Goal: Task Accomplishment & Management: Complete application form

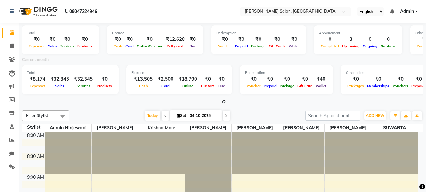
click at [282, 13] on input "text" at bounding box center [290, 12] width 92 height 6
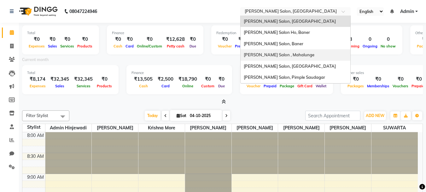
drag, startPoint x: 275, startPoint y: 55, endPoint x: 270, endPoint y: 57, distance: 5.4
click at [273, 56] on span "[PERSON_NAME] Salon , Mahalunge" at bounding box center [279, 54] width 71 height 5
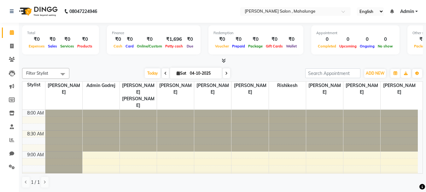
click at [253, 67] on div "Filter Stylist Select All Deepali Munde admin godrej Dipak subhash ambhore krus…" at bounding box center [222, 127] width 401 height 125
click at [9, 45] on span at bounding box center [11, 46] width 11 height 7
select select "service"
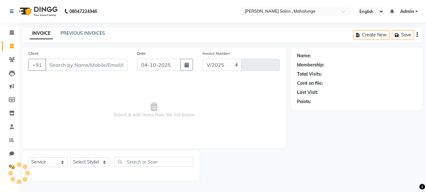
select select "7250"
type input "1995"
click at [104, 160] on select "Select Stylist admin godrej Deepali Munde Dipak subhash ambhore krushna pandit …" at bounding box center [90, 162] width 40 height 10
select select "76518"
click at [70, 157] on select "Select Stylist admin godrej Deepali Munde Dipak subhash ambhore krushna pandit …" at bounding box center [90, 162] width 40 height 10
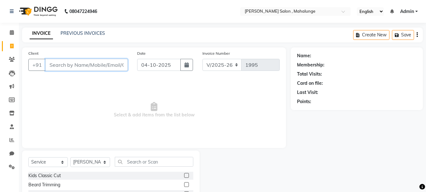
click at [73, 68] on input "Client" at bounding box center [86, 65] width 82 height 12
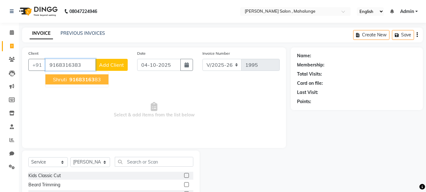
type input "9168316383"
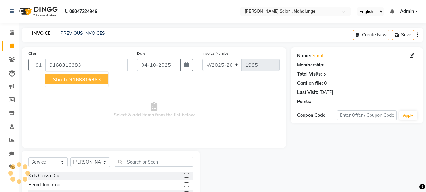
select select "1: Object"
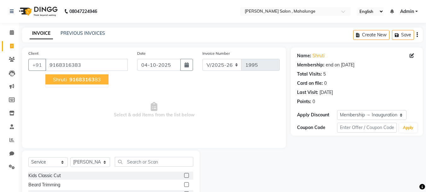
click at [65, 79] on span "shruti" at bounding box center [60, 79] width 14 height 6
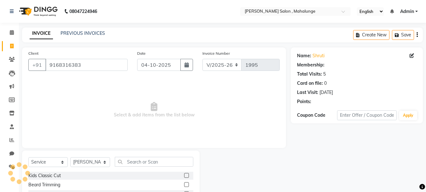
select select "1: Object"
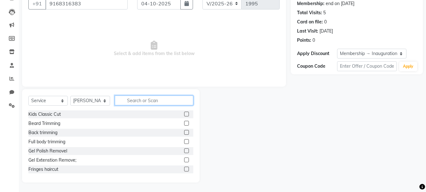
click at [130, 99] on input "text" at bounding box center [154, 100] width 79 height 10
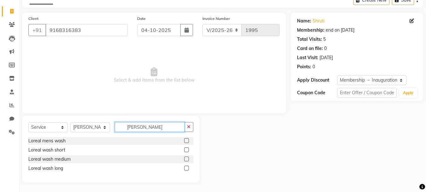
scroll to position [35, 0]
type input "lorea"
drag, startPoint x: 187, startPoint y: 159, endPoint x: 162, endPoint y: 145, distance: 28.5
click at [187, 159] on label at bounding box center [186, 158] width 5 height 5
click at [187, 159] on input "checkbox" at bounding box center [186, 159] width 4 height 4
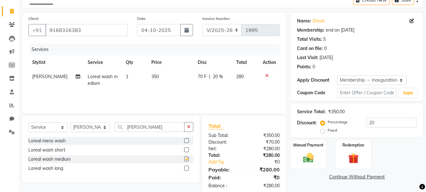
checkbox input "false"
click at [143, 129] on input "lorea" at bounding box center [150, 127] width 70 height 10
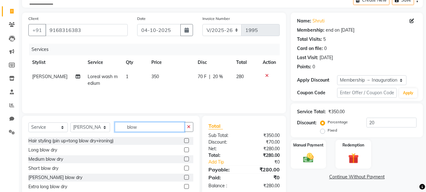
type input "blow"
drag, startPoint x: 187, startPoint y: 159, endPoint x: 180, endPoint y: 156, distance: 8.3
click at [187, 160] on label at bounding box center [186, 158] width 5 height 5
click at [187, 160] on input "checkbox" at bounding box center [186, 159] width 4 height 4
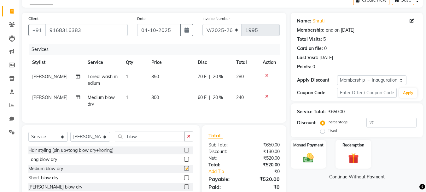
checkbox input "false"
click at [84, 141] on select "Select Stylist admin godrej [PERSON_NAME] [PERSON_NAME] [PERSON_NAME] [PERSON_N…" at bounding box center [90, 137] width 40 height 10
select select "61806"
click at [70, 136] on select "Select Stylist admin godrej [PERSON_NAME] [PERSON_NAME] [PERSON_NAME] [PERSON_N…" at bounding box center [90, 137] width 40 height 10
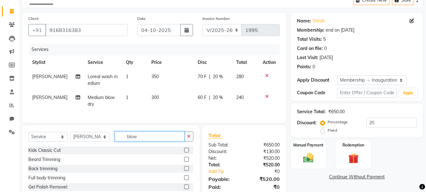
click at [143, 141] on input "blow" at bounding box center [150, 136] width 70 height 10
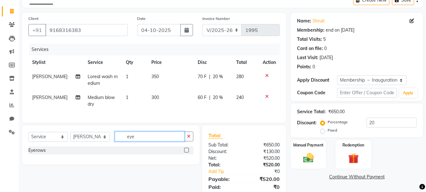
type input "eye"
drag, startPoint x: 187, startPoint y: 154, endPoint x: 156, endPoint y: 145, distance: 32.6
click at [187, 152] on label at bounding box center [186, 149] width 5 height 5
click at [187, 152] on input "checkbox" at bounding box center [186, 150] width 4 height 4
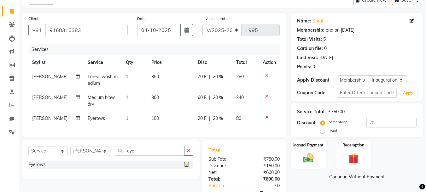
checkbox input "false"
click at [143, 155] on input "eye" at bounding box center [150, 150] width 70 height 10
click at [142, 155] on input "eye" at bounding box center [150, 150] width 70 height 10
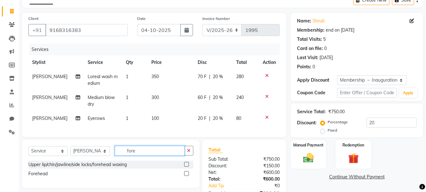
type input "fore"
drag, startPoint x: 187, startPoint y: 179, endPoint x: 164, endPoint y: 174, distance: 23.5
click at [187, 175] on label at bounding box center [186, 173] width 5 height 5
click at [187, 175] on input "checkbox" at bounding box center [186, 173] width 4 height 4
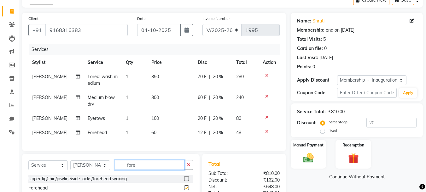
click at [156, 169] on input "fore" at bounding box center [150, 165] width 70 height 10
checkbox input "false"
click at [156, 169] on input "fore" at bounding box center [150, 165] width 70 height 10
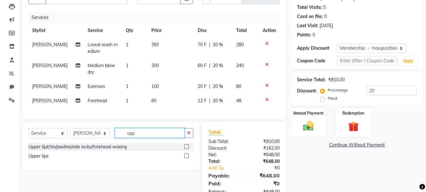
scroll to position [90, 0]
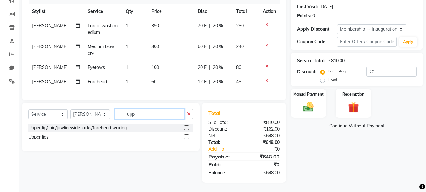
type input "upp"
click at [185, 138] on label at bounding box center [186, 136] width 5 height 5
click at [185, 138] on input "checkbox" at bounding box center [186, 137] width 4 height 4
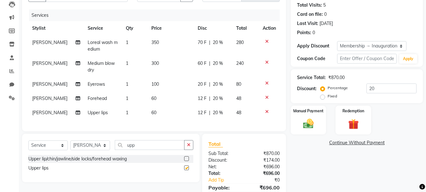
checkbox input "false"
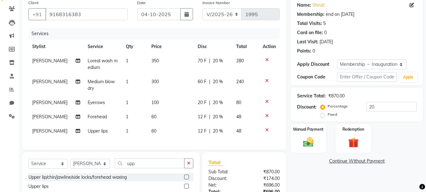
scroll to position [104, 0]
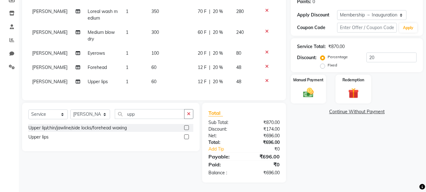
click at [338, 153] on div "Name: Shruti Membership: end on 21-01-2026 Total Visits: 5 Card on file: 0 Last…" at bounding box center [359, 65] width 137 height 234
click at [307, 97] on div "Manual Payment" at bounding box center [308, 89] width 37 height 30
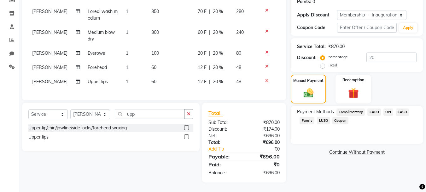
click at [387, 108] on span "UPI" at bounding box center [389, 111] width 10 height 7
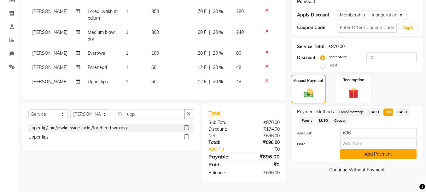
click at [390, 149] on button "Add Payment" at bounding box center [378, 154] width 76 height 10
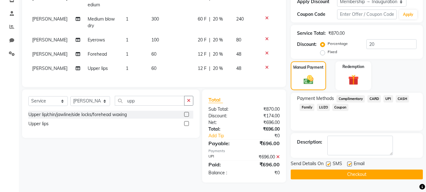
scroll to position [118, 0]
click at [366, 170] on button "Checkout" at bounding box center [357, 174] width 132 height 10
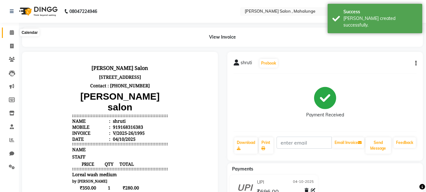
click at [7, 33] on span at bounding box center [11, 32] width 11 height 7
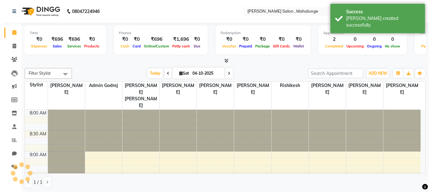
scroll to position [125, 0]
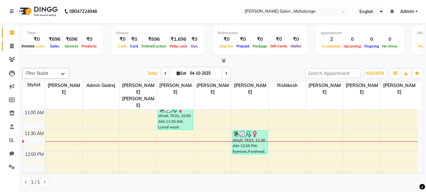
click at [10, 44] on icon at bounding box center [11, 46] width 3 height 5
select select "7250"
select select "service"
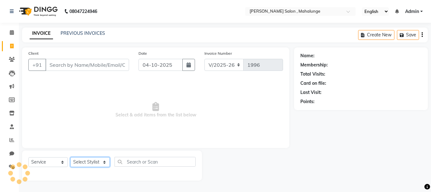
click at [92, 158] on select "Select Stylist" at bounding box center [89, 162] width 39 height 10
click at [98, 163] on select "Select Stylist" at bounding box center [89, 162] width 39 height 10
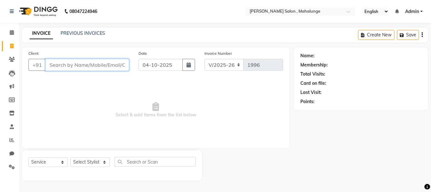
click at [82, 66] on input "Client" at bounding box center [87, 65] width 84 height 12
type input "8530670642"
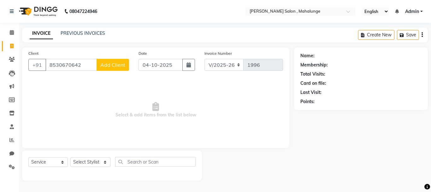
click at [112, 66] on span "Add Client" at bounding box center [112, 65] width 25 height 6
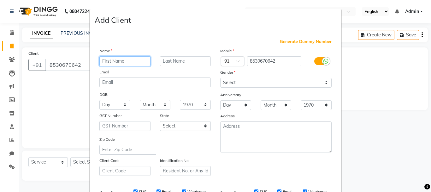
click at [114, 63] on input "text" at bounding box center [124, 61] width 51 height 10
type input "Aadhitya"
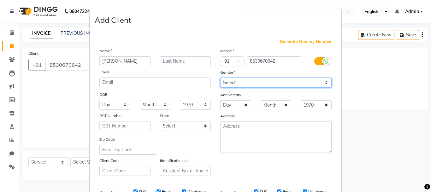
click at [237, 80] on select "Select Male Female Other Prefer Not To Say" at bounding box center [275, 83] width 111 height 10
select select "male"
click at [220, 78] on select "Select Male Female Other Prefer Not To Say" at bounding box center [275, 83] width 111 height 10
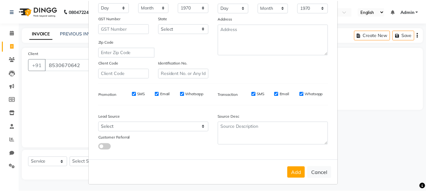
scroll to position [100, 0]
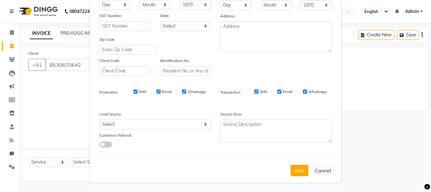
click at [297, 165] on button "Add" at bounding box center [300, 169] width 18 height 11
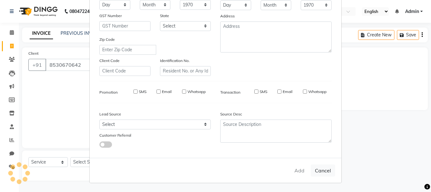
select select
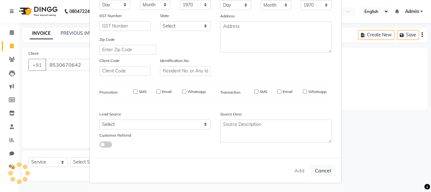
select select
checkbox input "false"
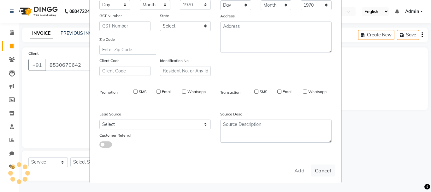
checkbox input "false"
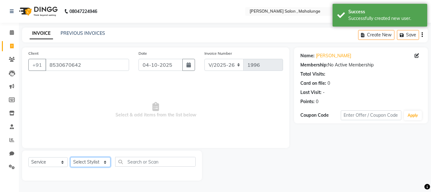
click at [89, 162] on select "Select Stylist admin godrej [PERSON_NAME] [PERSON_NAME] [PERSON_NAME] [PERSON_N…" at bounding box center [90, 162] width 40 height 10
select select "66814"
click at [70, 157] on select "Select Stylist admin godrej [PERSON_NAME] [PERSON_NAME] [PERSON_NAME] [PERSON_N…" at bounding box center [90, 162] width 40 height 10
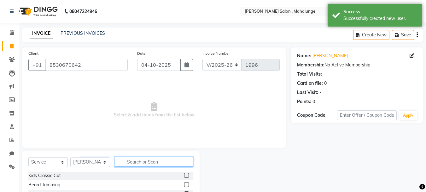
drag, startPoint x: 138, startPoint y: 163, endPoint x: 133, endPoint y: 163, distance: 5.4
click at [137, 163] on input "text" at bounding box center [154, 162] width 79 height 10
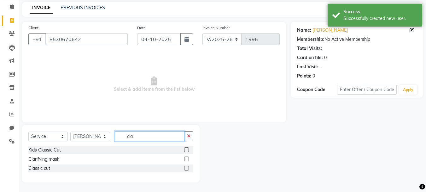
type input "cla"
click at [187, 166] on label at bounding box center [186, 167] width 5 height 5
click at [187, 166] on input "checkbox" at bounding box center [186, 168] width 4 height 4
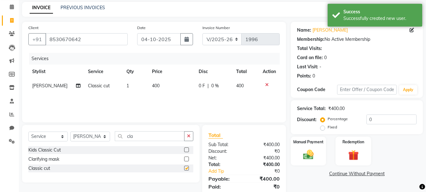
checkbox input "false"
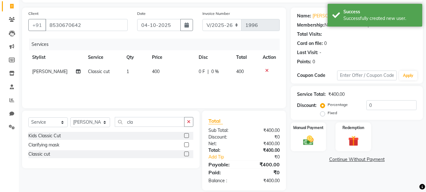
scroll to position [48, 0]
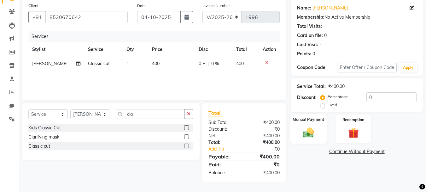
click at [320, 135] on div "Manual Payment" at bounding box center [308, 129] width 37 height 30
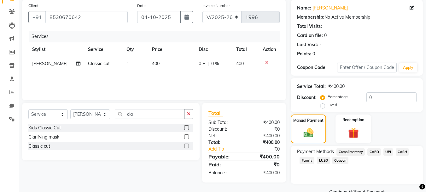
click at [402, 151] on span "CASH" at bounding box center [403, 151] width 14 height 7
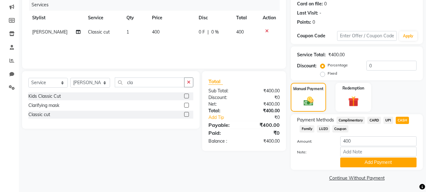
scroll to position [80, 0]
click at [361, 161] on button "Add Payment" at bounding box center [378, 162] width 76 height 10
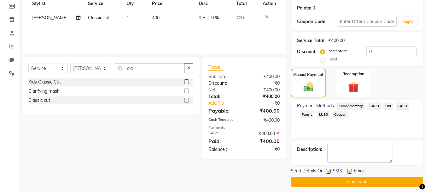
scroll to position [98, 0]
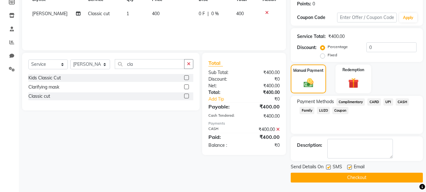
drag, startPoint x: 367, startPoint y: 180, endPoint x: 362, endPoint y: 180, distance: 4.8
click at [366, 181] on button "Checkout" at bounding box center [357, 177] width 132 height 10
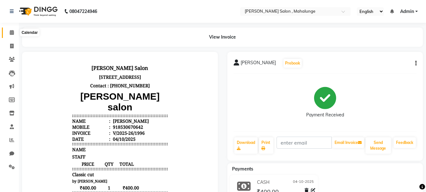
drag, startPoint x: 13, startPoint y: 34, endPoint x: 9, endPoint y: 35, distance: 3.8
click at [13, 34] on icon at bounding box center [12, 32] width 4 height 5
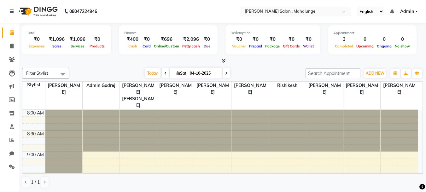
click at [299, 9] on input "text" at bounding box center [290, 12] width 92 height 6
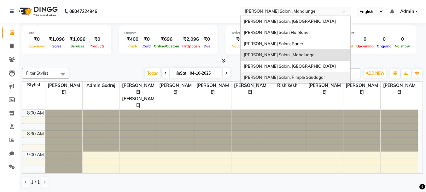
click at [286, 78] on span "Varad Salon, Pimple Saudagar" at bounding box center [284, 76] width 81 height 5
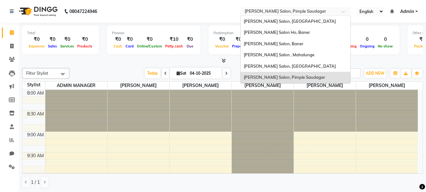
click at [282, 14] on input "text" at bounding box center [290, 12] width 92 height 6
click at [275, 66] on span "[PERSON_NAME] Salon, [GEOGRAPHIC_DATA]" at bounding box center [290, 65] width 92 height 5
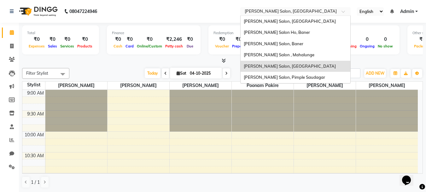
click at [278, 10] on input "text" at bounding box center [290, 12] width 92 height 6
click at [280, 53] on span "[PERSON_NAME] Salon , Mahalunge" at bounding box center [279, 54] width 71 height 5
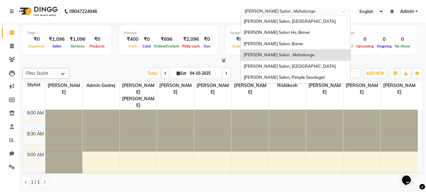
click at [264, 13] on input "text" at bounding box center [290, 12] width 92 height 6
click at [279, 21] on span "[PERSON_NAME] Salon, [GEOGRAPHIC_DATA]" at bounding box center [290, 21] width 92 height 5
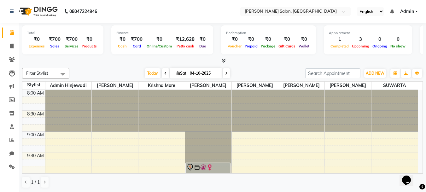
click at [286, 9] on input "text" at bounding box center [290, 12] width 92 height 6
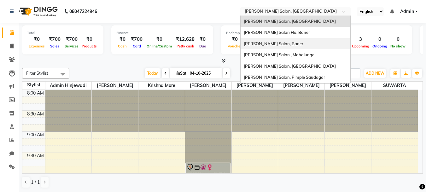
click at [281, 43] on span "[PERSON_NAME] Salon, Baner" at bounding box center [274, 43] width 60 height 5
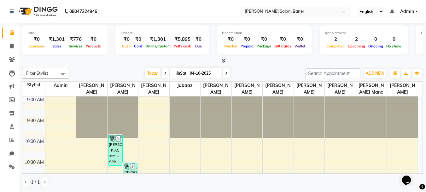
click at [284, 10] on input "text" at bounding box center [290, 12] width 92 height 6
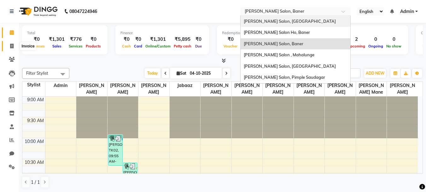
click at [11, 44] on icon at bounding box center [11, 46] width 3 height 5
select select "7115"
select select "service"
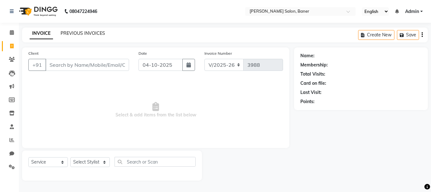
click at [83, 31] on link "PREVIOUS INVOICES" at bounding box center [83, 33] width 44 height 6
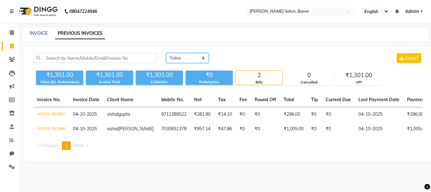
drag, startPoint x: 195, startPoint y: 56, endPoint x: 194, endPoint y: 62, distance: 5.6
click at [195, 56] on select "Today Yesterday Custom Range" at bounding box center [187, 58] width 42 height 10
select select "yesterday"
click at [166, 53] on select "Today Yesterday Custom Range" at bounding box center [187, 58] width 42 height 10
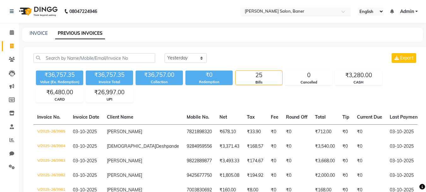
click at [274, 11] on input "text" at bounding box center [290, 12] width 92 height 6
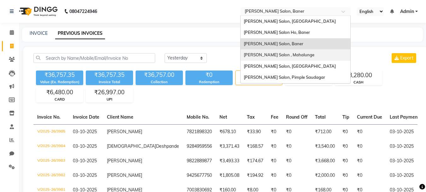
click at [280, 54] on span "[PERSON_NAME] Salon , Mahalunge" at bounding box center [279, 54] width 71 height 5
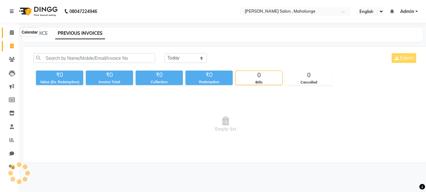
click at [12, 32] on icon at bounding box center [12, 32] width 4 height 5
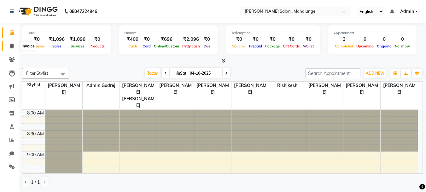
click at [9, 46] on span at bounding box center [11, 46] width 11 height 7
select select "7250"
select select "service"
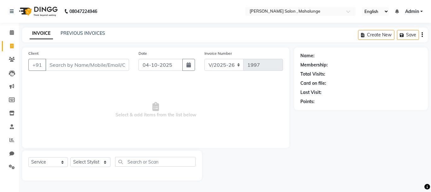
click at [68, 63] on input "Client" at bounding box center [87, 65] width 84 height 12
type input "9970506265"
click at [109, 62] on span "Add Client" at bounding box center [112, 65] width 25 height 6
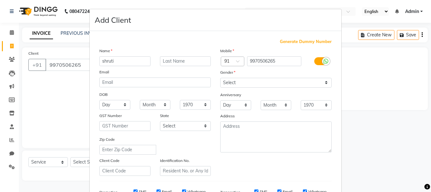
type input "shruti"
drag, startPoint x: 242, startPoint y: 83, endPoint x: 236, endPoint y: 87, distance: 7.4
click at [242, 83] on select "Select Male Female Other Prefer Not To Say" at bounding box center [275, 83] width 111 height 10
select select "female"
click at [220, 78] on select "Select Male Female Other Prefer Not To Say" at bounding box center [275, 83] width 111 height 10
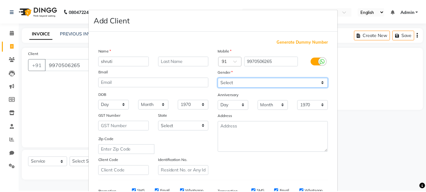
scroll to position [100, 0]
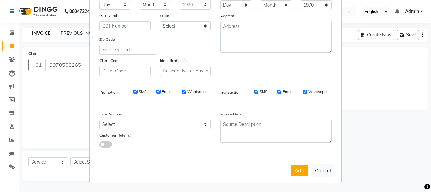
drag, startPoint x: 292, startPoint y: 168, endPoint x: 288, endPoint y: 164, distance: 5.4
click at [292, 168] on button "Add" at bounding box center [300, 169] width 18 height 11
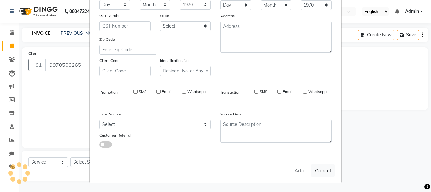
select select
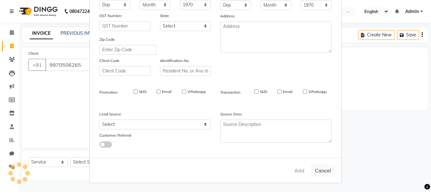
select select
checkbox input "false"
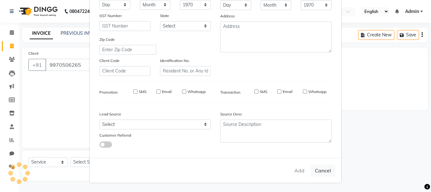
checkbox input "false"
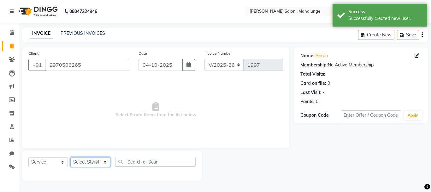
click at [89, 157] on select "Select Stylist admin godrej Deepali Munde Dipak subhash ambhore krushna pandit …" at bounding box center [90, 162] width 40 height 10
click at [58, 163] on select "Select Service Product Membership Package Voucher Prepaid Gift Card" at bounding box center [47, 162] width 39 height 10
select select "product"
click at [28, 157] on select "Select Service Product Membership Package Voucher Prepaid Gift Card" at bounding box center [47, 162] width 39 height 10
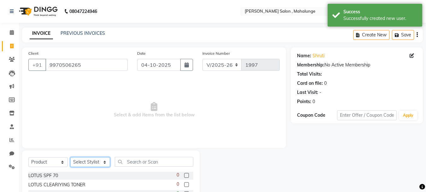
click at [84, 160] on select "Select Stylist admin godrej Deepali Munde Dipak subhash ambhore krushna pandit …" at bounding box center [90, 162] width 40 height 10
select select "61810"
click at [70, 157] on select "Select Stylist admin godrej Deepali Munde Dipak subhash ambhore krushna pandit …" at bounding box center [90, 162] width 40 height 10
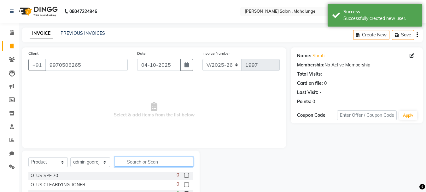
drag, startPoint x: 137, startPoint y: 161, endPoint x: 134, endPoint y: 158, distance: 4.0
click at [137, 161] on input "text" at bounding box center [154, 162] width 79 height 10
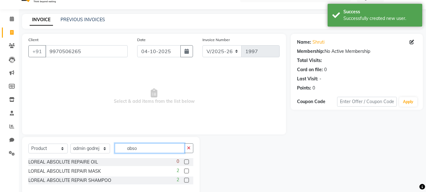
scroll to position [26, 0]
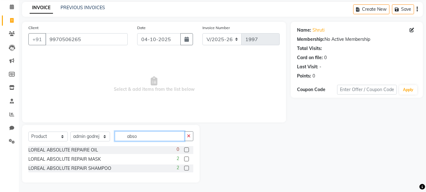
type input "abso"
click at [186, 167] on label at bounding box center [186, 167] width 5 height 5
click at [186, 167] on input "checkbox" at bounding box center [186, 168] width 4 height 4
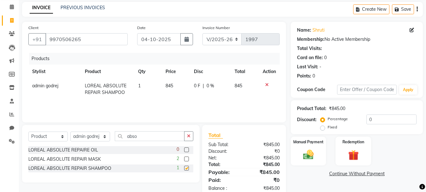
checkbox input "false"
click at [188, 157] on label at bounding box center [186, 158] width 5 height 5
click at [188, 157] on input "checkbox" at bounding box center [186, 159] width 4 height 4
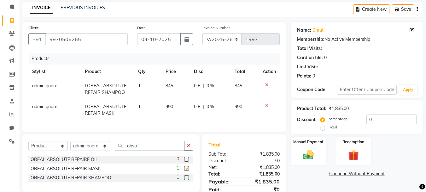
checkbox input "false"
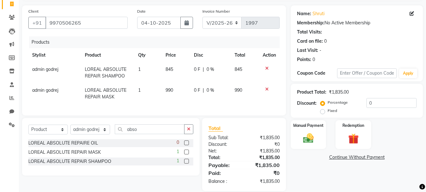
scroll to position [55, 0]
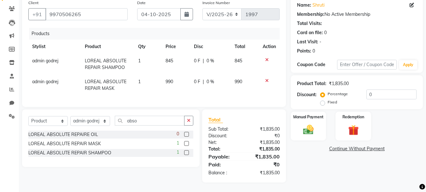
click at [326, 164] on div "Name: Shruti Membership: No Active Membership Total Visits: Card on file: 0 Las…" at bounding box center [359, 89] width 137 height 185
click at [312, 130] on img at bounding box center [309, 129] width 18 height 13
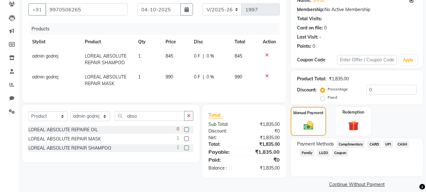
click at [388, 143] on span "UPI" at bounding box center [389, 143] width 10 height 7
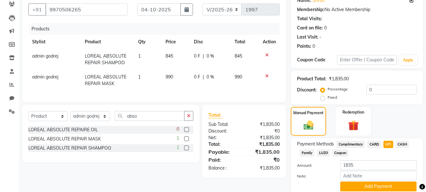
scroll to position [80, 0]
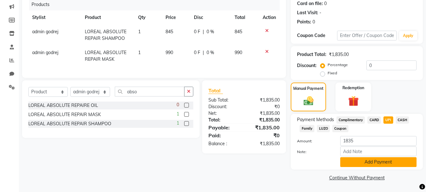
click at [377, 163] on button "Add Payment" at bounding box center [378, 162] width 76 height 10
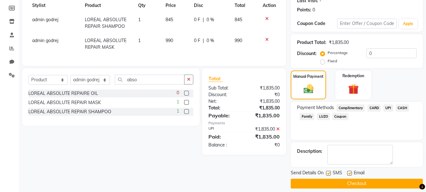
scroll to position [98, 0]
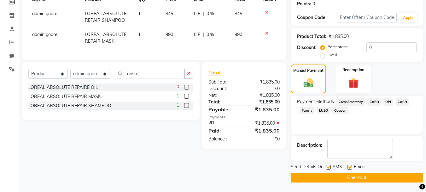
click at [358, 176] on button "Checkout" at bounding box center [357, 177] width 132 height 10
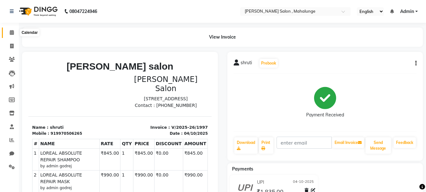
click at [11, 33] on icon at bounding box center [12, 32] width 4 height 5
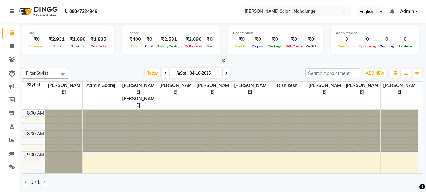
click at [224, 61] on icon at bounding box center [224, 60] width 4 height 5
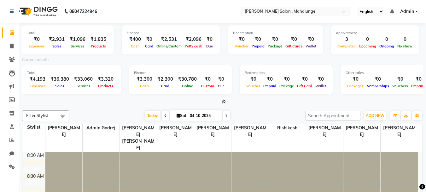
click at [284, 15] on div "Select Location × Varad Salon , Mahalunge" at bounding box center [295, 11] width 110 height 9
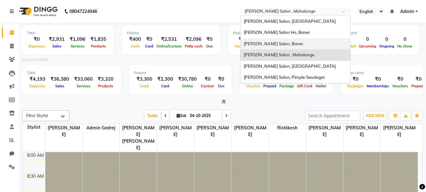
click at [268, 38] on div "Varad Salon, Baner" at bounding box center [296, 43] width 110 height 11
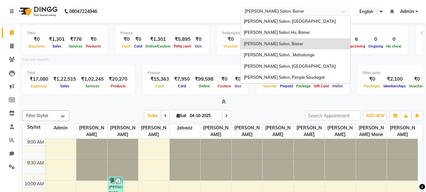
click at [272, 14] on input "text" at bounding box center [290, 12] width 92 height 6
click at [279, 55] on span "[PERSON_NAME] Salon , Mahalunge" at bounding box center [279, 54] width 71 height 5
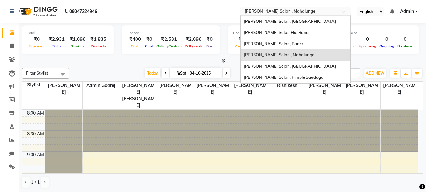
click at [302, 14] on input "text" at bounding box center [290, 12] width 92 height 6
click at [282, 75] on span "[PERSON_NAME] Salon, Pimple Saudagar" at bounding box center [284, 76] width 81 height 5
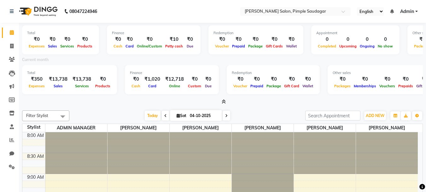
click at [214, 47] on span "Voucher" at bounding box center [222, 46] width 17 height 4
click at [264, 40] on div "₹0" at bounding box center [274, 39] width 20 height 7
click at [267, 9] on input "text" at bounding box center [290, 12] width 92 height 6
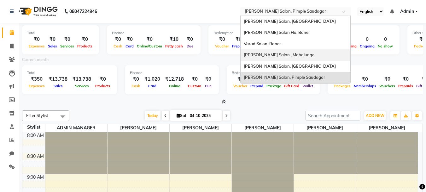
click at [281, 53] on span "[PERSON_NAME] Salon , Mahalunge" at bounding box center [279, 54] width 71 height 5
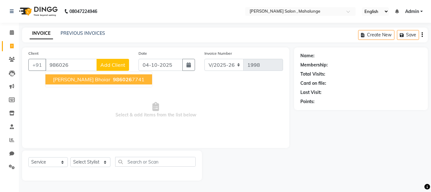
select select "7250"
select select "service"
click at [113, 79] on span "98602677" at bounding box center [125, 79] width 25 height 6
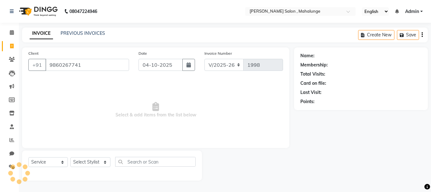
type input "9860267741"
select select "1: Object"
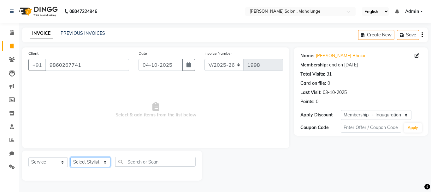
click at [96, 163] on select "Select Stylist admin godrej [PERSON_NAME] [PERSON_NAME] [PERSON_NAME] [PERSON_N…" at bounding box center [90, 162] width 40 height 10
select select "76518"
click at [70, 157] on select "Select Stylist admin godrej [PERSON_NAME] [PERSON_NAME] [PERSON_NAME] [PERSON_N…" at bounding box center [90, 162] width 40 height 10
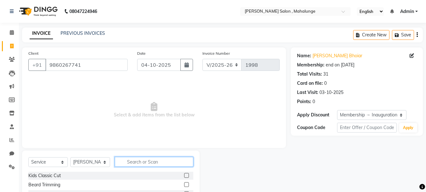
click at [144, 162] on input "text" at bounding box center [154, 162] width 79 height 10
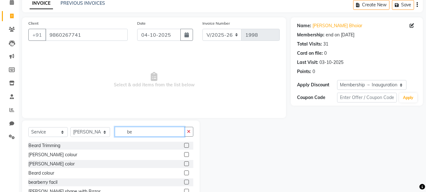
scroll to position [53, 0]
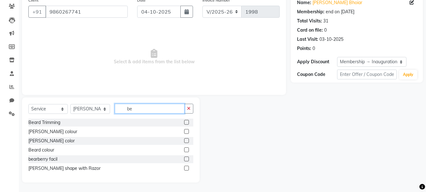
type input "be"
click at [186, 140] on label at bounding box center [186, 140] width 5 height 5
click at [186, 140] on input "checkbox" at bounding box center [186, 141] width 4 height 4
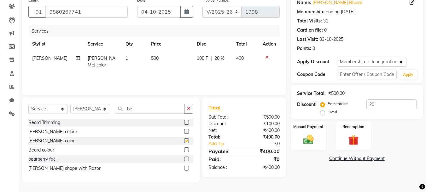
checkbox input "false"
click at [185, 149] on label at bounding box center [186, 149] width 5 height 5
click at [185, 149] on input "checkbox" at bounding box center [186, 150] width 4 height 4
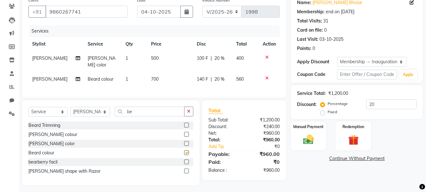
checkbox input "false"
click at [145, 110] on input "be" at bounding box center [150, 111] width 70 height 10
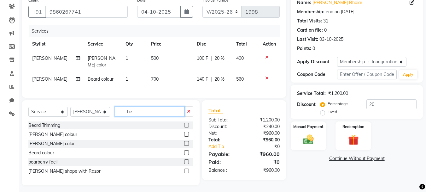
click at [145, 110] on input "be" at bounding box center [150, 111] width 70 height 10
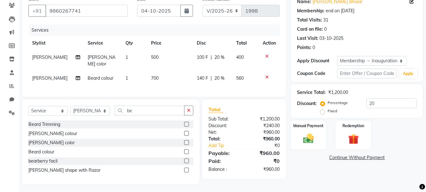
click at [151, 144] on div "[PERSON_NAME] color" at bounding box center [110, 143] width 165 height 8
click at [136, 107] on input "be" at bounding box center [150, 110] width 70 height 10
type input "b"
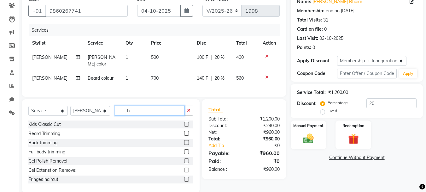
type input "be"
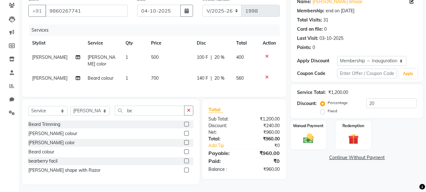
click at [188, 168] on label at bounding box center [186, 169] width 5 height 5
click at [188, 168] on input "checkbox" at bounding box center [186, 170] width 4 height 4
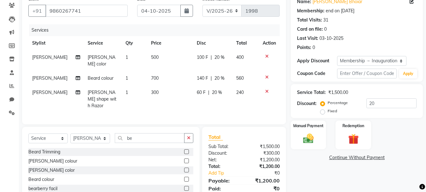
checkbox input "false"
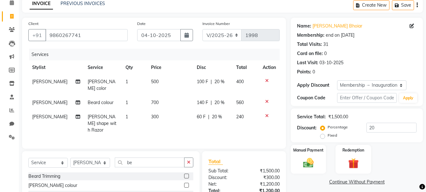
scroll to position [0, 0]
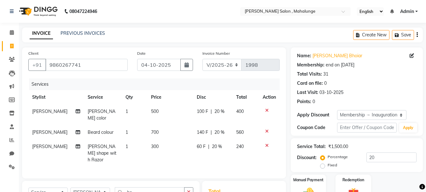
click at [267, 109] on icon at bounding box center [266, 110] width 3 height 4
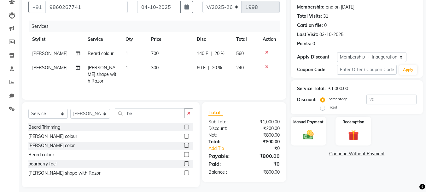
scroll to position [61, 0]
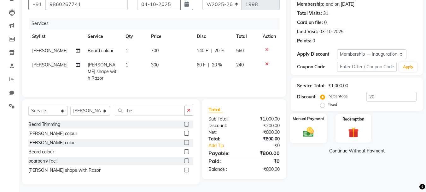
click at [312, 141] on div "Manual Payment" at bounding box center [308, 128] width 37 height 30
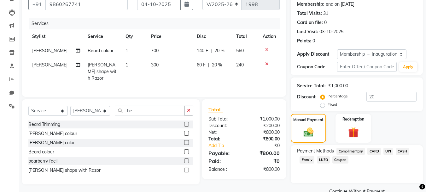
click at [387, 150] on span "UPI" at bounding box center [389, 150] width 10 height 7
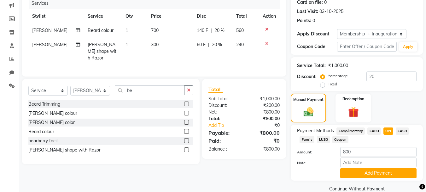
scroll to position [92, 0]
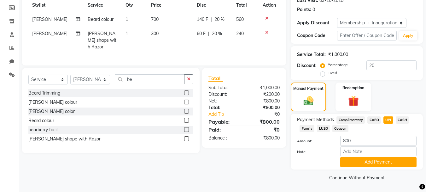
drag, startPoint x: 377, startPoint y: 159, endPoint x: 368, endPoint y: 151, distance: 11.4
click at [377, 159] on button "Add Payment" at bounding box center [378, 162] width 76 height 10
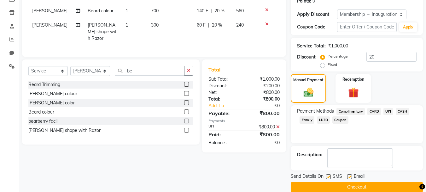
scroll to position [110, 0]
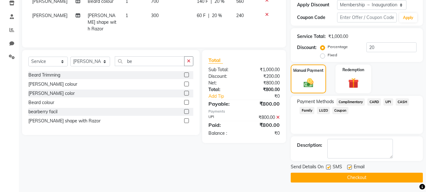
click at [365, 180] on button "Checkout" at bounding box center [357, 177] width 132 height 10
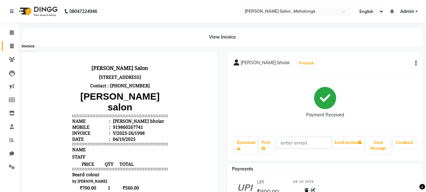
click at [10, 47] on icon at bounding box center [11, 46] width 3 height 5
select select "service"
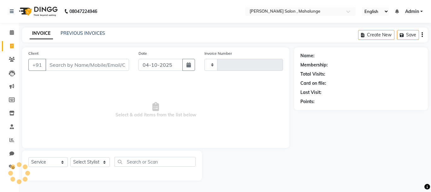
type input "1999"
select select "7250"
click at [87, 165] on select "Select Stylist admin godrej [PERSON_NAME] [PERSON_NAME] [PERSON_NAME] [PERSON_N…" at bounding box center [90, 162] width 40 height 10
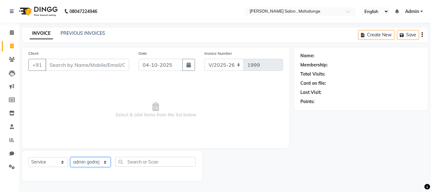
click at [70, 157] on select "Select Stylist admin godrej [PERSON_NAME] [PERSON_NAME] [PERSON_NAME] [PERSON_N…" at bounding box center [90, 162] width 40 height 10
click at [99, 76] on div "Client +91 Date [DATE] Invoice Number V/2025 V/[PHONE_NUMBER] Select & add item…" at bounding box center [155, 97] width 267 height 100
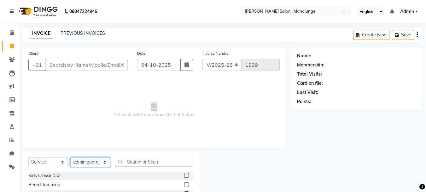
click at [98, 158] on select "Select Stylist admin godrej [PERSON_NAME] [PERSON_NAME] [PERSON_NAME] [PERSON_N…" at bounding box center [90, 162] width 40 height 10
select select "63865"
click at [70, 157] on select "Select Stylist admin godrej [PERSON_NAME] [PERSON_NAME] [PERSON_NAME] [PERSON_N…" at bounding box center [90, 162] width 40 height 10
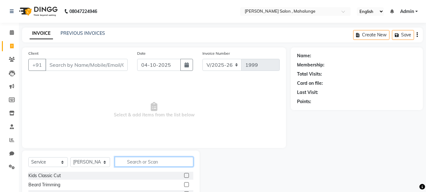
click at [140, 164] on input "text" at bounding box center [154, 162] width 79 height 10
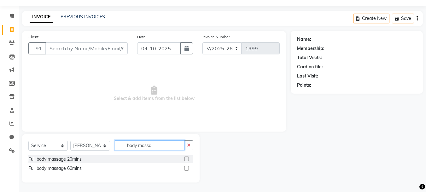
type input "body massa"
click at [186, 168] on label at bounding box center [186, 167] width 5 height 5
click at [186, 168] on input "checkbox" at bounding box center [186, 168] width 4 height 4
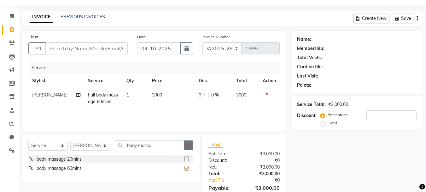
checkbox input "false"
click at [188, 145] on icon "button" at bounding box center [188, 145] width 3 height 4
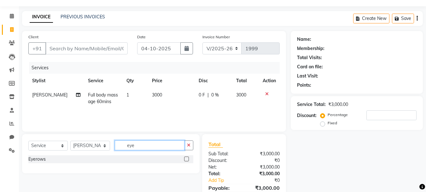
type input "eye"
click at [186, 158] on label at bounding box center [186, 158] width 5 height 5
click at [186, 158] on input "checkbox" at bounding box center [186, 159] width 4 height 4
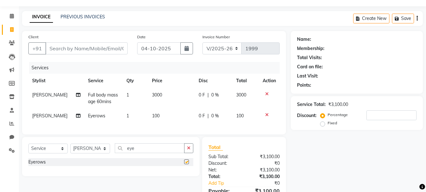
checkbox input "false"
click at [80, 46] on input "Client" at bounding box center [86, 48] width 82 height 12
type input "r"
type input "0"
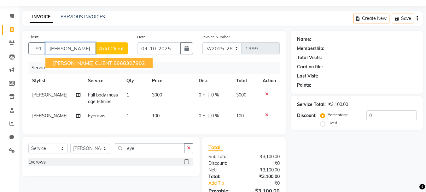
click at [114, 63] on ngb-highlight "8668307902" at bounding box center [130, 63] width 32 height 6
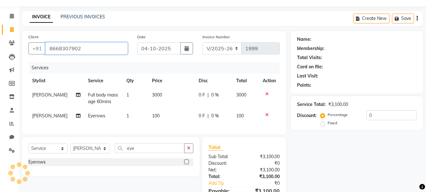
type input "8668307902"
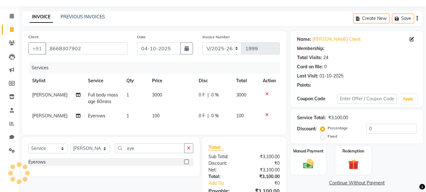
type input "20"
select select "1: Object"
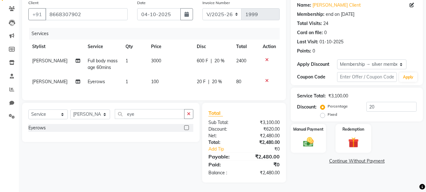
scroll to position [55, 0]
click at [314, 135] on img at bounding box center [309, 141] width 18 height 13
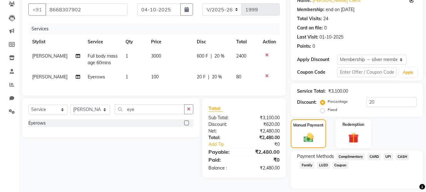
click at [385, 157] on span "UPI" at bounding box center [389, 156] width 10 height 7
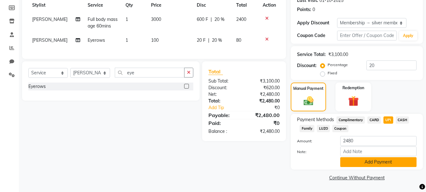
click at [386, 164] on button "Add Payment" at bounding box center [378, 162] width 76 height 10
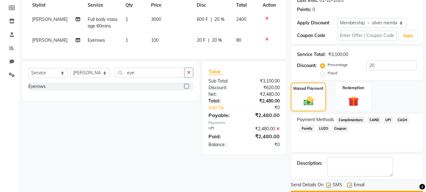
scroll to position [110, 0]
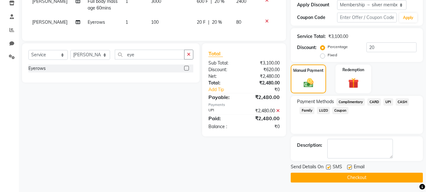
click at [382, 179] on button "Checkout" at bounding box center [357, 177] width 132 height 10
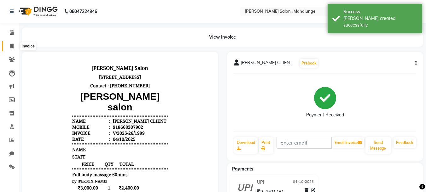
click at [15, 46] on span at bounding box center [11, 46] width 11 height 7
select select "7250"
select select "service"
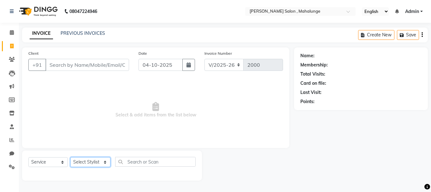
click at [78, 161] on select "Select Stylist admin godrej [PERSON_NAME] [PERSON_NAME] [PERSON_NAME] [PERSON_N…" at bounding box center [90, 162] width 40 height 10
select select "77900"
click at [70, 157] on select "Select Stylist admin godrej [PERSON_NAME] [PERSON_NAME] [PERSON_NAME] [PERSON_N…" at bounding box center [90, 162] width 40 height 10
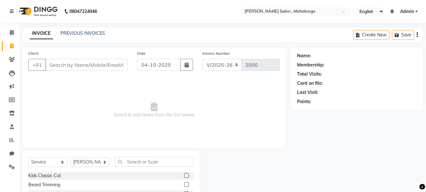
click at [164, 163] on input "text" at bounding box center [154, 162] width 79 height 10
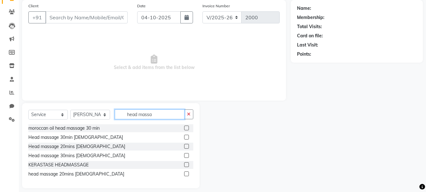
scroll to position [53, 0]
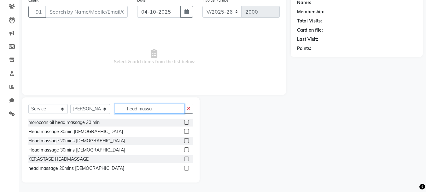
type input "head massa"
click at [187, 150] on label at bounding box center [186, 149] width 5 height 5
click at [187, 150] on input "checkbox" at bounding box center [186, 150] width 4 height 4
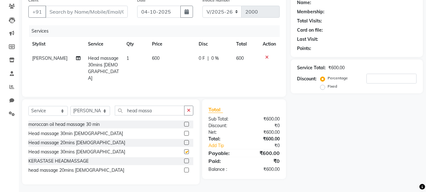
checkbox input "false"
click at [187, 109] on icon "button" at bounding box center [188, 110] width 3 height 4
type input "head ma"
click at [188, 131] on label at bounding box center [186, 133] width 5 height 5
click at [188, 131] on input "checkbox" at bounding box center [186, 133] width 4 height 4
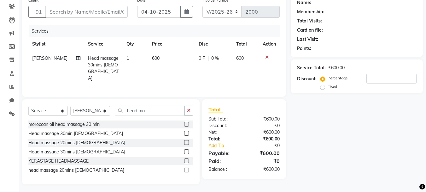
checkbox input "true"
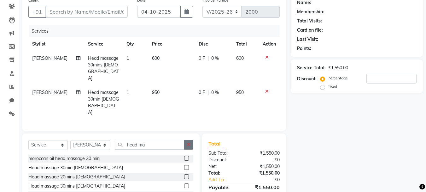
click at [186, 139] on button "button" at bounding box center [188, 144] width 9 height 10
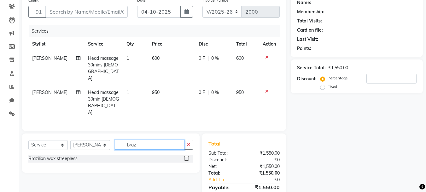
type input "braz"
click at [186, 156] on label at bounding box center [186, 158] width 5 height 5
click at [186, 156] on input "checkbox" at bounding box center [186, 158] width 4 height 4
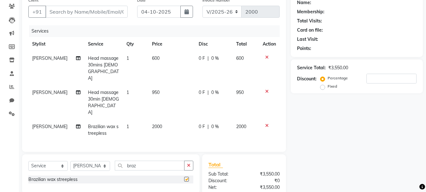
checkbox input "false"
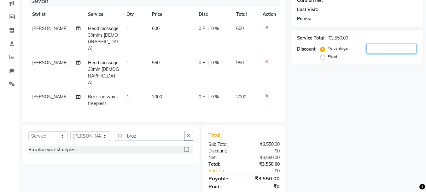
click at [381, 53] on input "number" at bounding box center [392, 49] width 50 height 10
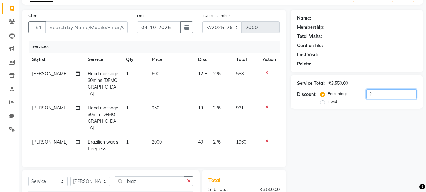
scroll to position [0, 0]
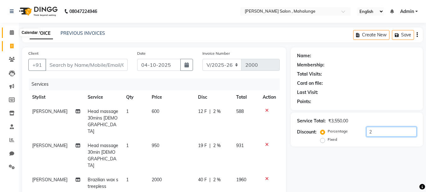
type input "2"
click at [13, 31] on icon at bounding box center [12, 32] width 4 height 5
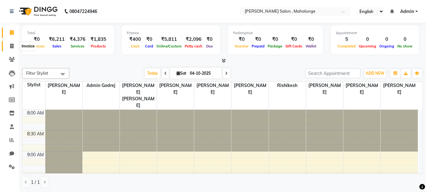
click at [11, 45] on icon at bounding box center [11, 46] width 3 height 5
select select "7250"
select select "service"
